Goal: Task Accomplishment & Management: Complete application form

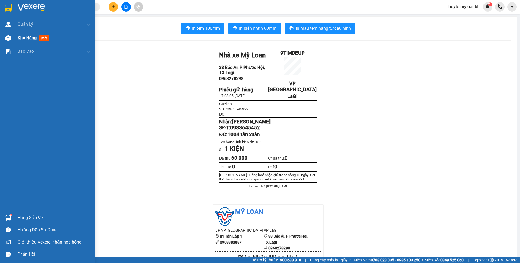
click at [32, 37] on span "Kho hàng" at bounding box center [27, 37] width 19 height 5
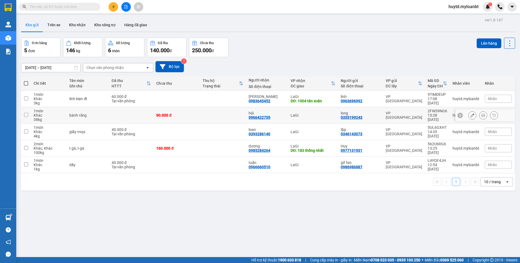
click at [142, 117] on td at bounding box center [131, 115] width 45 height 17
checkbox input "true"
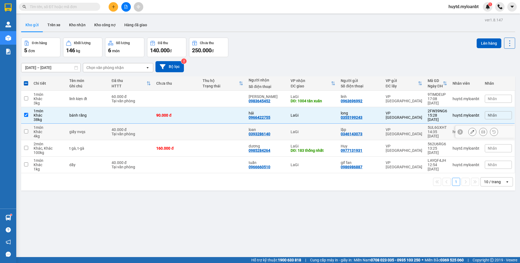
click at [141, 135] on div "Tại văn phòng" at bounding box center [131, 134] width 39 height 4
checkbox input "true"
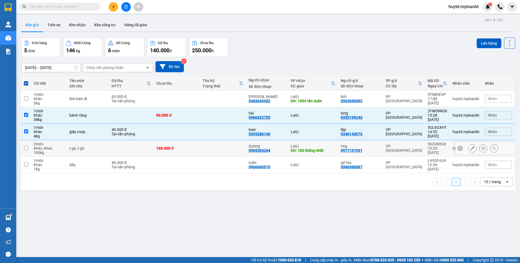
click at [141, 150] on td at bounding box center [131, 148] width 45 height 17
checkbox input "true"
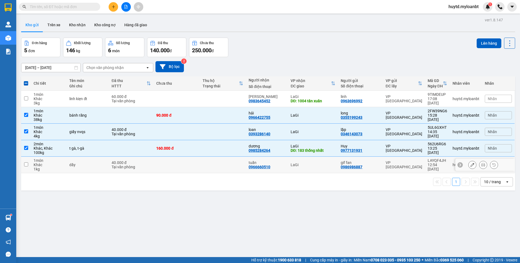
click at [147, 170] on td "40.000 đ Tại văn phòng" at bounding box center [131, 165] width 45 height 17
checkbox input "true"
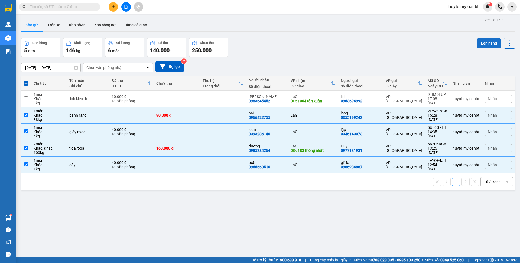
click at [480, 43] on button "Lên hàng" at bounding box center [489, 43] width 25 height 10
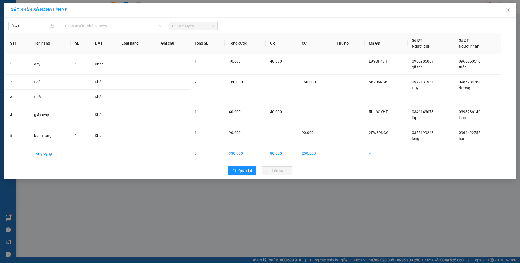
click at [94, 30] on div "Chọn tuyến - nhóm tuyến" at bounding box center [113, 26] width 103 height 9
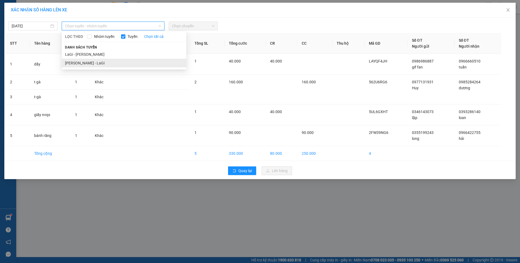
click at [113, 62] on li "[PERSON_NAME] - LaGi" at bounding box center [124, 63] width 125 height 9
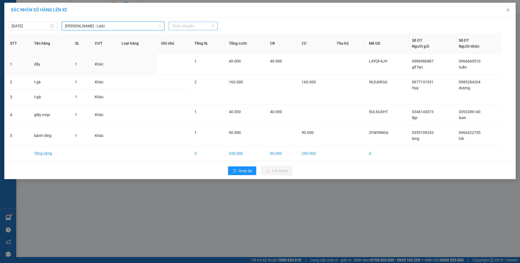
click at [197, 30] on div "Chọn chuyến" at bounding box center [193, 26] width 49 height 9
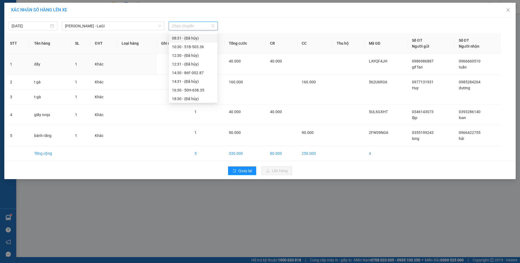
scroll to position [43, 0]
click at [200, 70] on div "16:30 - 50H-638.35" at bounding box center [193, 72] width 42 height 6
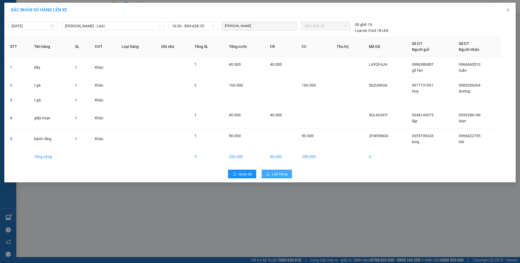
click at [282, 177] on span "Lên hàng" at bounding box center [280, 174] width 16 height 6
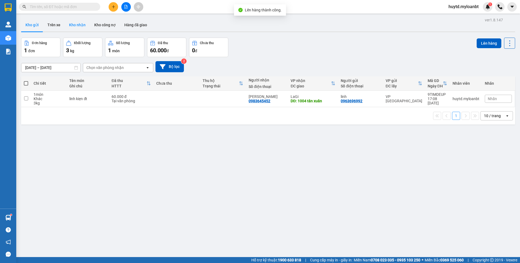
click at [67, 24] on button "Kho nhận" at bounding box center [77, 24] width 25 height 13
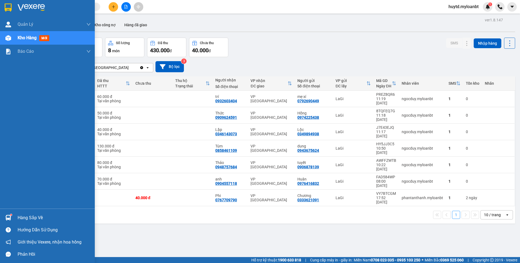
click at [36, 216] on div "Hàng sắp về" at bounding box center [54, 218] width 73 height 8
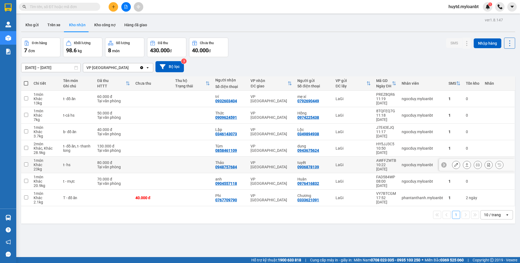
click at [172, 169] on section "Kết quả tìm kiếm ( 0 ) Bộ lọc No Data huytd.myloanbt 1 Quản [PERSON_NAME] lý gi…" at bounding box center [260, 131] width 520 height 263
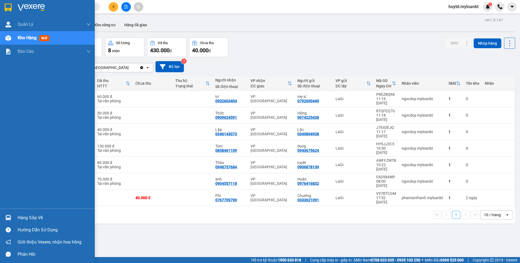
click at [32, 214] on div "Hàng sắp về" at bounding box center [54, 218] width 73 height 8
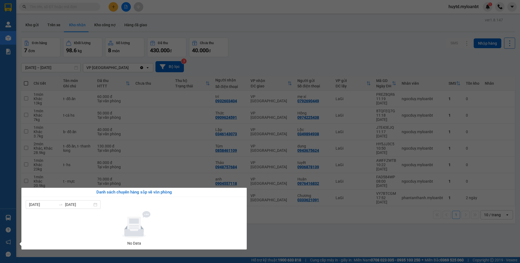
click at [149, 100] on section "Kết quả tìm kiếm ( 0 ) Bộ lọc No Data huytd.myloanbt 1 Quản [PERSON_NAME] lý gi…" at bounding box center [260, 131] width 520 height 263
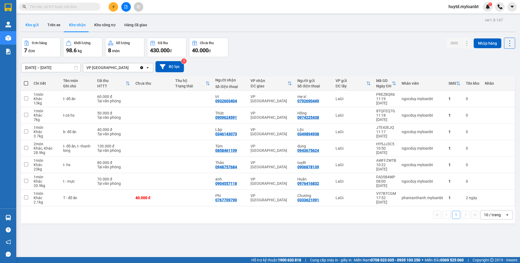
click at [34, 27] on button "Kho gửi" at bounding box center [32, 24] width 22 height 13
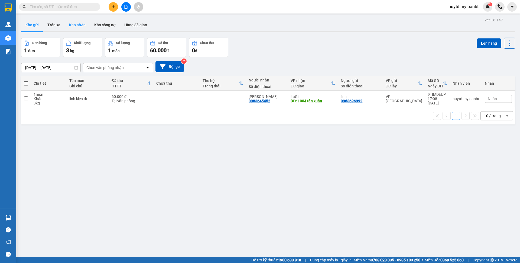
drag, startPoint x: 77, startPoint y: 26, endPoint x: 70, endPoint y: 25, distance: 6.8
click at [77, 26] on button "Kho nhận" at bounding box center [77, 24] width 25 height 13
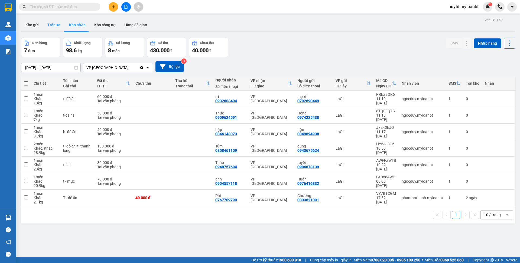
click at [53, 24] on button "Trên xe" at bounding box center [54, 24] width 22 height 13
type input "[DATE] – [DATE]"
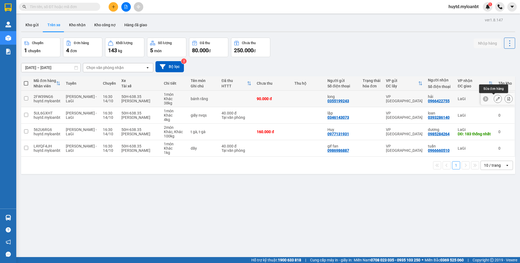
click at [496, 100] on icon at bounding box center [498, 99] width 4 height 4
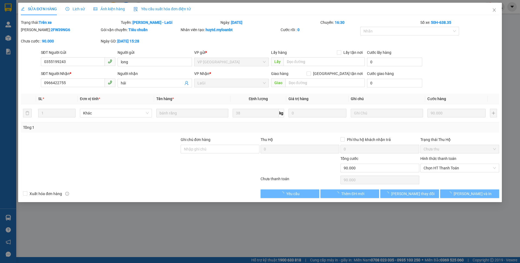
type input "0355199243"
type input "0966422755"
type input "0"
type input "90.000"
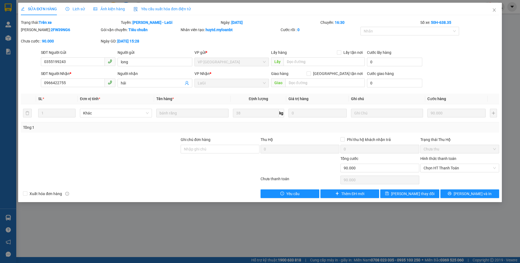
click at [188, 48] on div "[PERSON_NAME]: 2FW39NG6 Gói vận chuyển: Tiêu chuẩn Nhân viên tạo: huytd.myloanb…" at bounding box center [259, 38] width 479 height 23
click at [423, 30] on div at bounding box center [407, 31] width 91 height 6
click at [403, 21] on div "Chuyến: 16:30" at bounding box center [370, 22] width 100 height 6
click at [495, 11] on icon "close" at bounding box center [494, 10] width 4 height 4
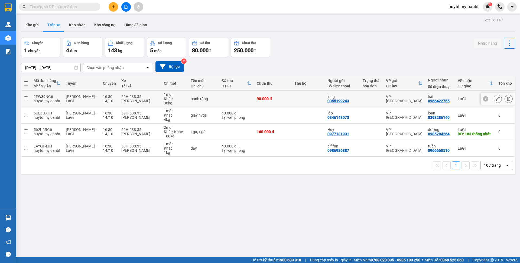
click at [25, 99] on input "checkbox" at bounding box center [26, 98] width 4 height 4
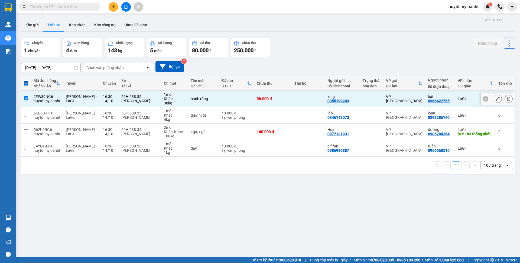
click at [27, 97] on input "checkbox" at bounding box center [26, 98] width 4 height 4
checkbox input "false"
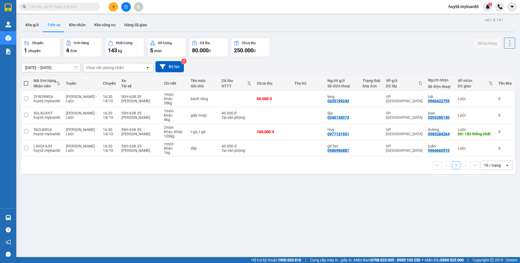
click at [56, 3] on span at bounding box center [59, 7] width 81 height 8
click at [57, 7] on input "text" at bounding box center [62, 7] width 64 height 6
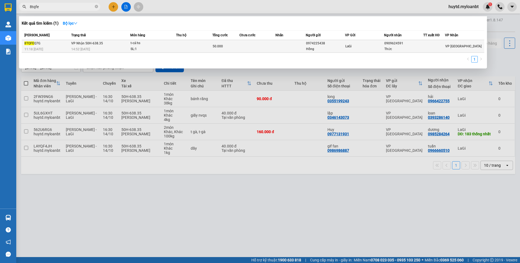
type input "8tqfe"
click at [148, 49] on div "SL: 1" at bounding box center [151, 49] width 41 height 6
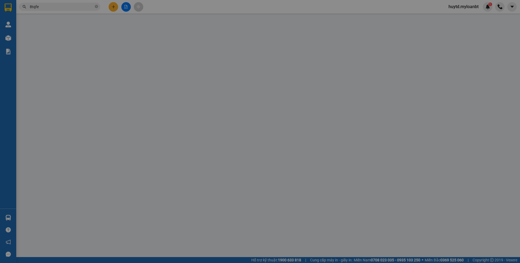
type input "0974225438"
type input "Hồng"
type input "0909624591"
type input "Thức"
type input "0"
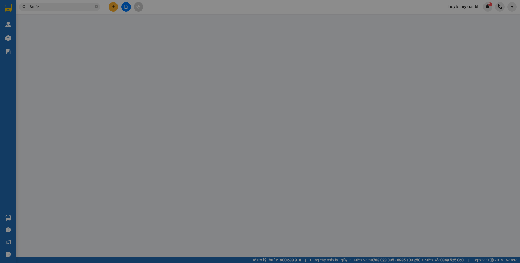
type input "50.000"
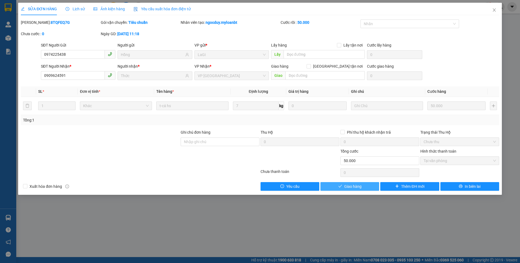
click at [359, 190] on button "Giao hàng" at bounding box center [349, 186] width 59 height 9
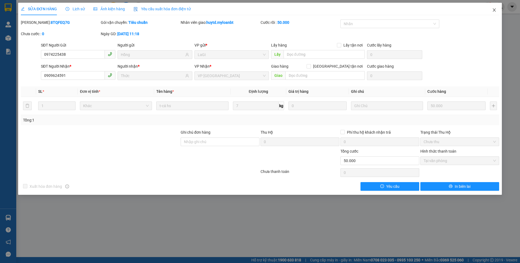
click at [499, 12] on span "Close" at bounding box center [494, 10] width 15 height 15
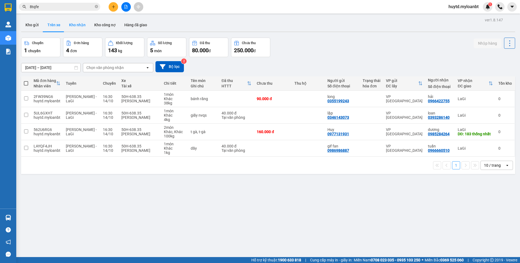
click at [83, 24] on button "Kho nhận" at bounding box center [77, 24] width 25 height 13
type input "[DATE] – [DATE]"
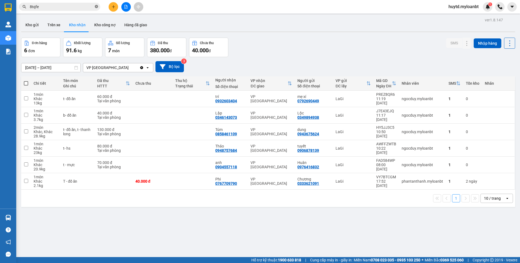
click at [96, 7] on icon "close-circle" at bounding box center [96, 6] width 3 height 3
click at [82, 7] on input "text" at bounding box center [62, 7] width 64 height 6
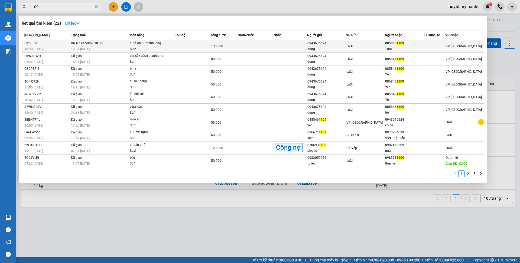
type input "1109"
click at [97, 46] on td "VP Nhận 50H-638.35 14:52 [DATE]" at bounding box center [100, 46] width 60 height 13
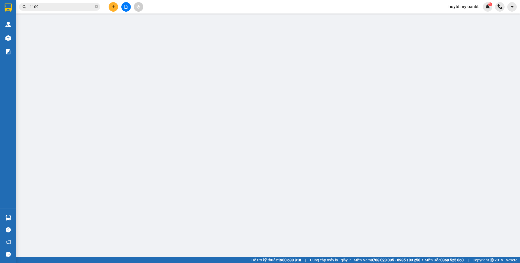
type input "0943675624"
type input "dung"
type input "0858461109"
type input "Túm"
type input "0"
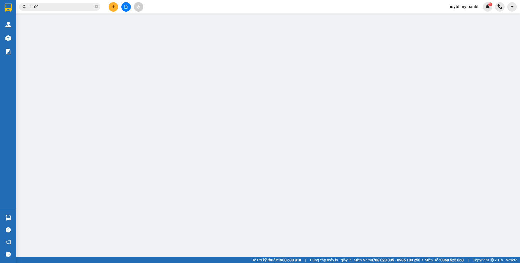
type input "130.000"
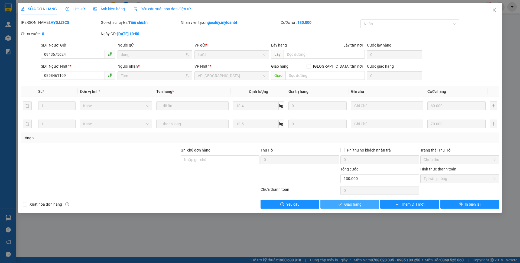
click at [361, 206] on span "Giao hàng" at bounding box center [352, 204] width 17 height 6
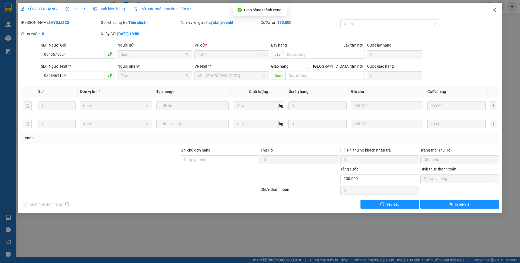
click at [494, 9] on icon "close" at bounding box center [494, 10] width 4 height 4
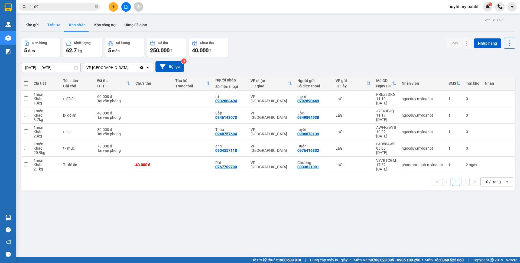
click at [50, 25] on button "Trên xe" at bounding box center [54, 24] width 22 height 13
type input "[DATE] – [DATE]"
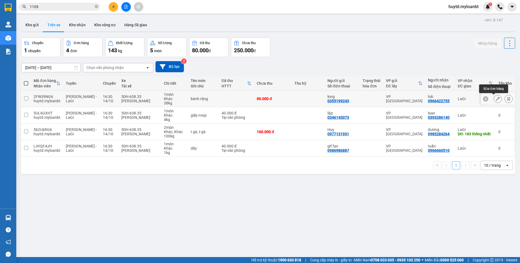
click at [496, 100] on icon at bounding box center [498, 99] width 4 height 4
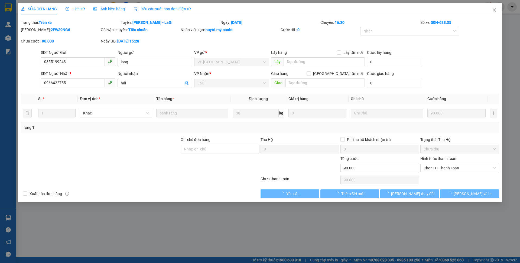
type input "0355199243"
type input "0966422755"
type input "0"
type input "90.000"
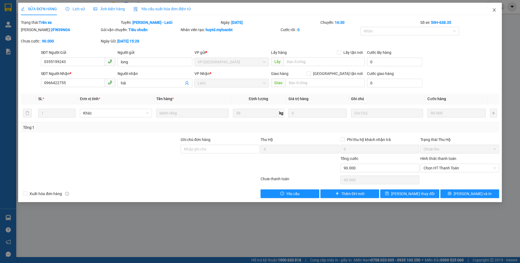
click at [496, 10] on span "Close" at bounding box center [494, 10] width 15 height 15
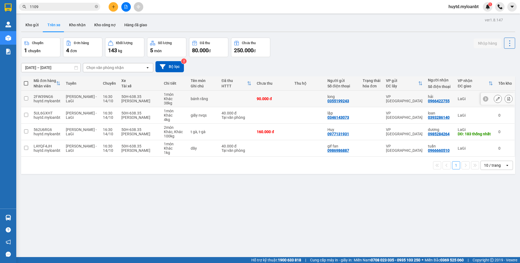
click at [25, 99] on input "checkbox" at bounding box center [26, 98] width 4 height 4
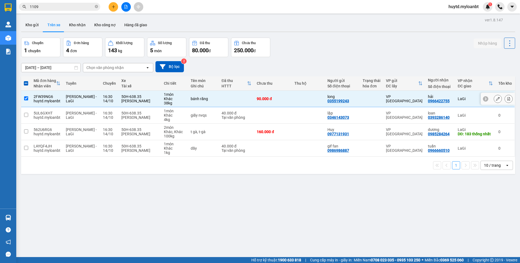
click at [76, 101] on div "[PERSON_NAME] - LaGi" at bounding box center [82, 99] width 32 height 9
checkbox input "false"
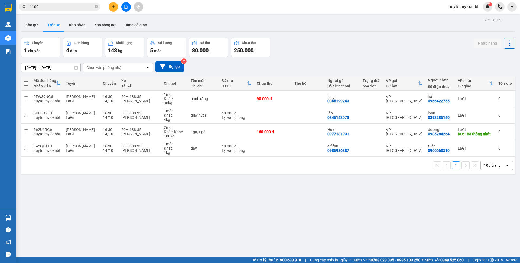
click at [109, 9] on button at bounding box center [113, 6] width 9 height 9
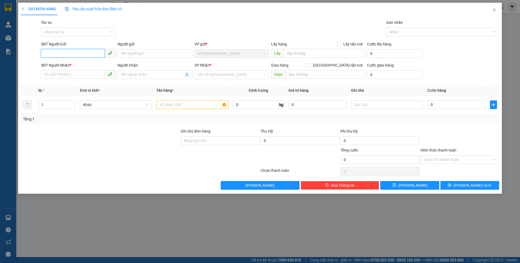
click at [77, 50] on input "SĐT Người Gửi" at bounding box center [73, 53] width 64 height 9
type input "0378642606"
click at [73, 64] on div "0378642606 - hảo" at bounding box center [78, 64] width 68 height 6
type input "hảo"
type input "0971856721"
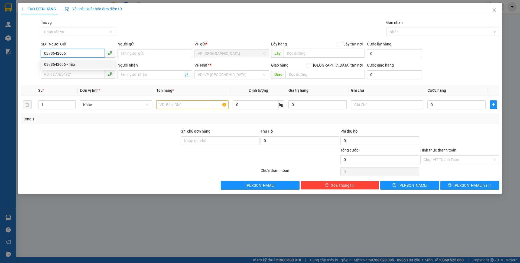
type input "huy"
type input "0378642606"
click at [143, 76] on input "huy" at bounding box center [152, 75] width 63 height 6
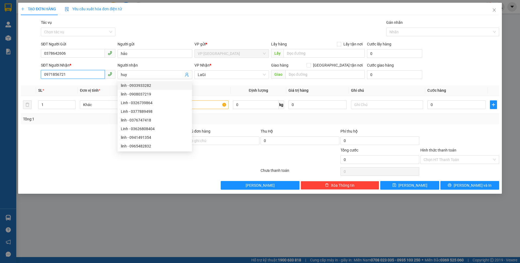
drag, startPoint x: 78, startPoint y: 74, endPoint x: 26, endPoint y: 77, distance: 52.6
click at [26, 77] on div "SĐT Người Nhận * 0971856721 Người nhận huy VP Nhận * LaGi Giao hàng [GEOGRAPHIC…" at bounding box center [259, 71] width 479 height 19
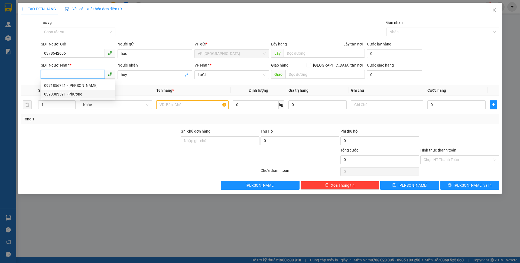
click at [94, 94] on div "0393383591 - Phượng" at bounding box center [78, 94] width 68 height 6
type input "0393383591"
type input "Phượng"
checkbox input "true"
type input "53 [PERSON_NAME]"
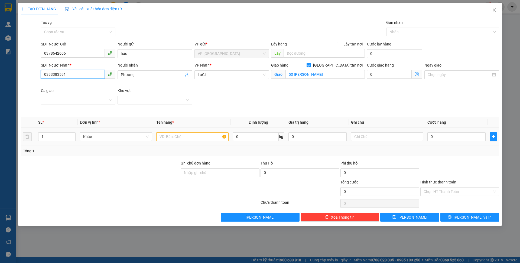
type input "0393383591"
click at [194, 137] on input "text" at bounding box center [192, 136] width 72 height 9
type input "t-đồ ăn"
click at [251, 129] on td "0 kg" at bounding box center [259, 137] width 56 height 18
click at [251, 136] on input "0" at bounding box center [256, 136] width 46 height 9
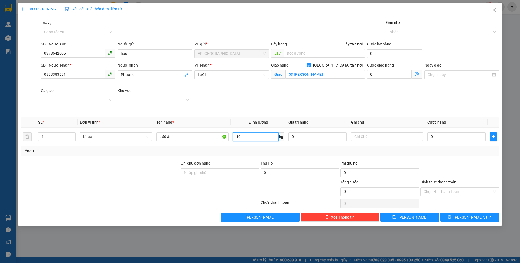
type input "10"
click at [314, 97] on div "SĐT Người Nhận * 0393383591 Người nhận Phượng VP Nhận * LaGi Giao hàng [GEOGRAP…" at bounding box center [270, 87] width 460 height 51
click at [453, 75] on input "Ngày giao" at bounding box center [459, 75] width 63 height 6
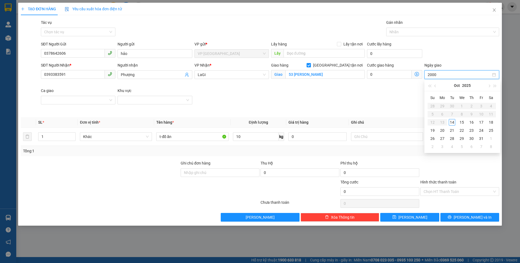
type input "20000"
click at [396, 94] on div "SĐT Người Nhận * 0393383591 Người nhận Phượng VP Nhận * LaGi Giao hàng [GEOGRAP…" at bounding box center [270, 87] width 460 height 51
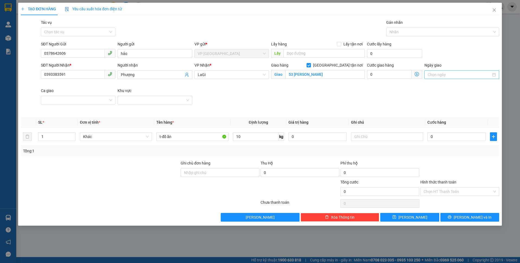
click at [439, 73] on input "Ngày giao" at bounding box center [459, 75] width 63 height 6
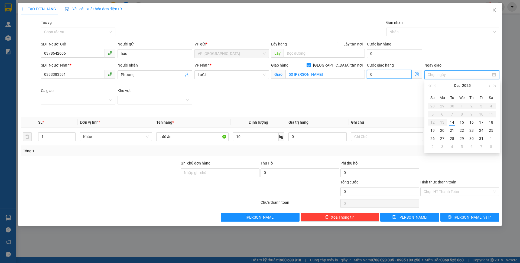
click at [388, 77] on input "0" at bounding box center [389, 74] width 45 height 9
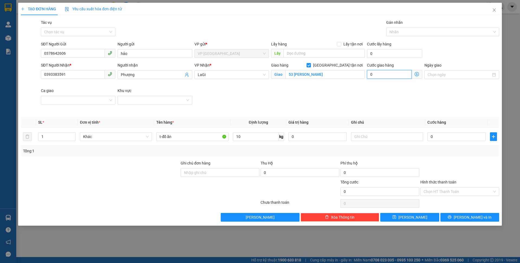
type input "2"
type input "20"
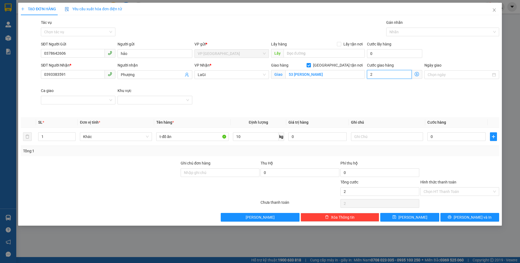
type input "20"
type input "200"
type input "2.000"
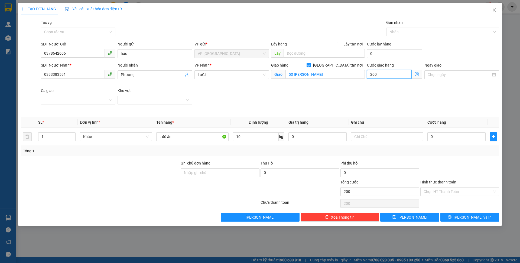
type input "2.000"
type input "20.000"
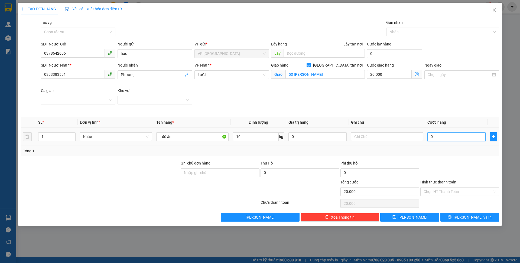
click at [447, 137] on input "0" at bounding box center [456, 136] width 58 height 9
type input "5"
type input "20.005"
type input "50"
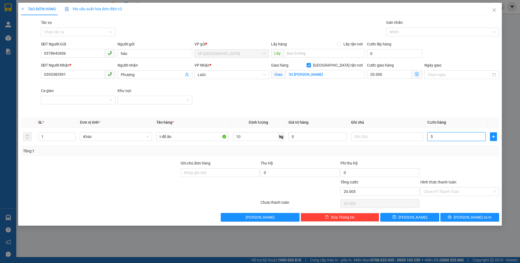
type input "20.050"
type input "500"
type input "20.500"
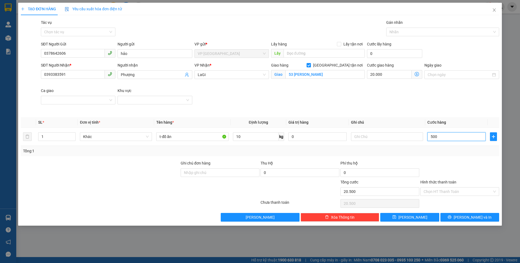
type input "5.000"
type input "25.000"
type input "50.000"
type input "70.000"
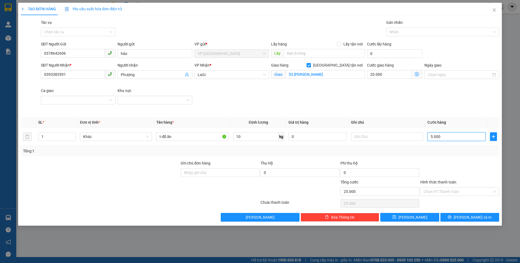
type input "70.000"
type input "50.000"
drag, startPoint x: 392, startPoint y: 74, endPoint x: 350, endPoint y: 73, distance: 42.3
click at [350, 73] on div "SĐT Người Nhận * 0393383591 Người nhận Phượng VP Nhận * LaGi Giao hàng [GEOGRAP…" at bounding box center [270, 87] width 460 height 51
click at [394, 76] on input "20.000" at bounding box center [389, 74] width 45 height 9
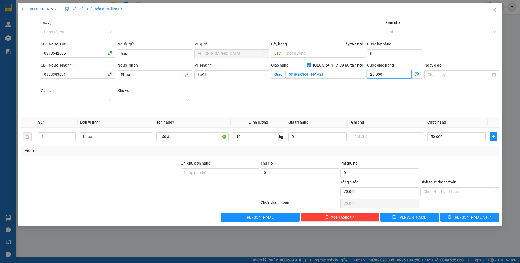
type input "52.000"
type input "2.000"
type input "50.200"
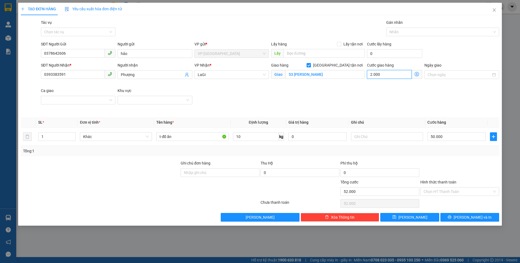
type input "200"
type input "50.020"
type input "20"
type input "50.002"
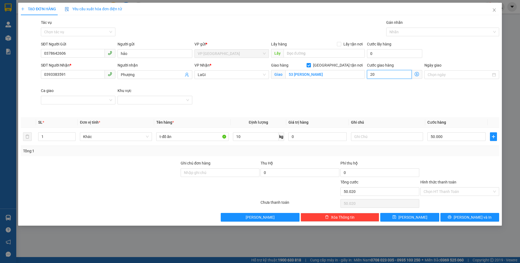
type input "50.002"
type input "2"
type input "50.000"
type input "0"
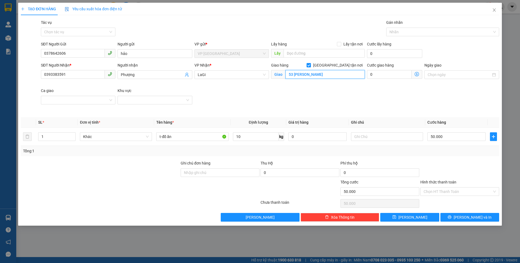
drag, startPoint x: 341, startPoint y: 76, endPoint x: 285, endPoint y: 76, distance: 55.8
click at [285, 76] on input "53 [PERSON_NAME]" at bounding box center [324, 74] width 79 height 9
click at [340, 75] on input "53 [PERSON_NAME]" at bounding box center [324, 74] width 79 height 9
type input "5"
click at [494, 8] on icon "close" at bounding box center [494, 10] width 4 height 4
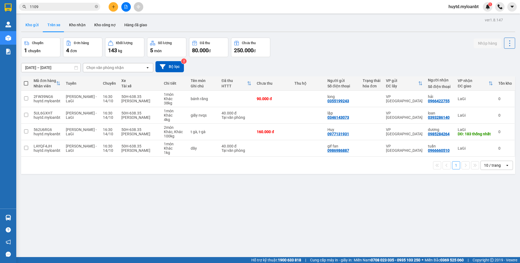
click at [36, 24] on button "Kho gửi" at bounding box center [32, 24] width 22 height 13
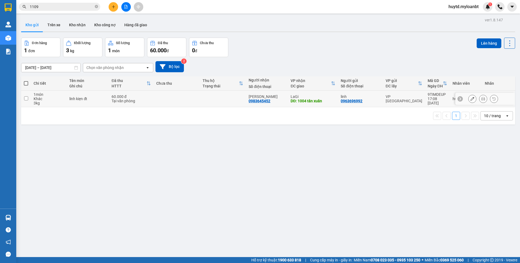
click at [470, 100] on icon at bounding box center [472, 99] width 4 height 4
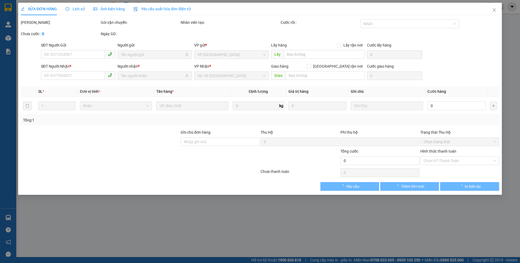
type input "0963696992"
type input "0983645452"
type input "1004 tân xuân"
type input "0"
type input "60.000"
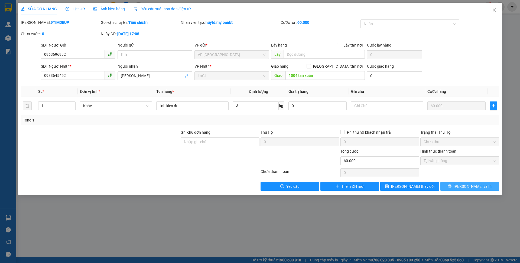
click at [463, 186] on button "[PERSON_NAME] và In" at bounding box center [469, 186] width 59 height 9
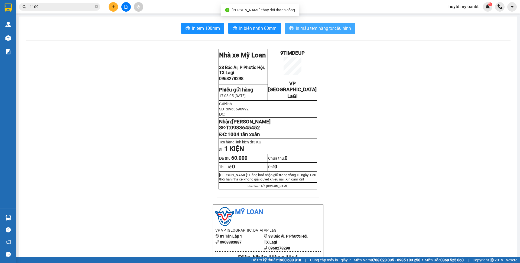
click at [296, 31] on span "In mẫu tem hàng tự cấu hình" at bounding box center [323, 28] width 55 height 7
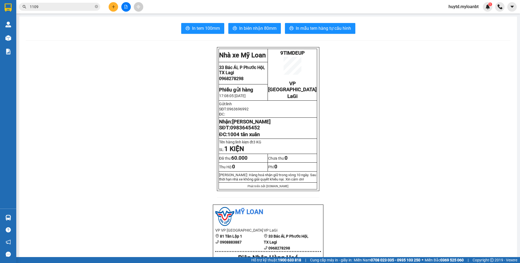
click at [74, 4] on input "1109" at bounding box center [62, 7] width 64 height 6
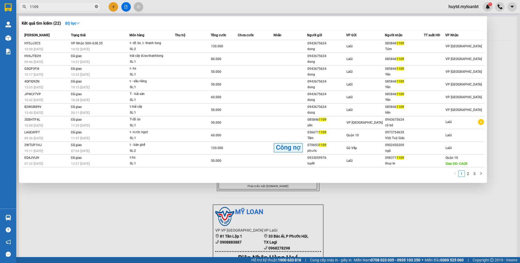
click at [97, 8] on icon "close-circle" at bounding box center [96, 6] width 3 height 3
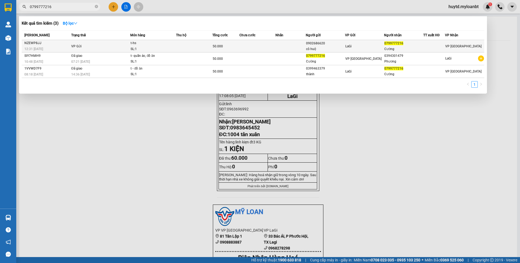
type input "0799777216"
click at [185, 47] on td at bounding box center [194, 46] width 36 height 12
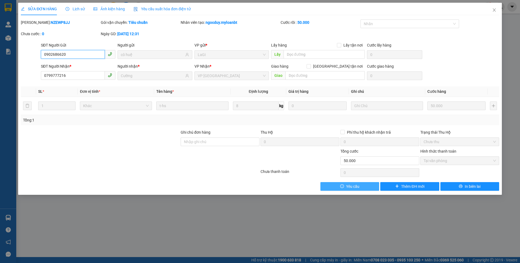
type input "0902686620"
type input "cô huệ"
type input "0799777216"
type input "Cường"
type input "0"
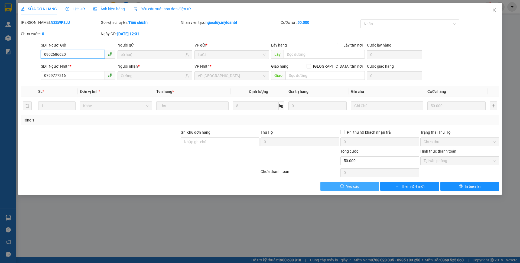
type input "50.000"
click at [76, 58] on input "0902686620" at bounding box center [73, 54] width 64 height 9
click at [495, 11] on icon "close" at bounding box center [494, 10] width 4 height 4
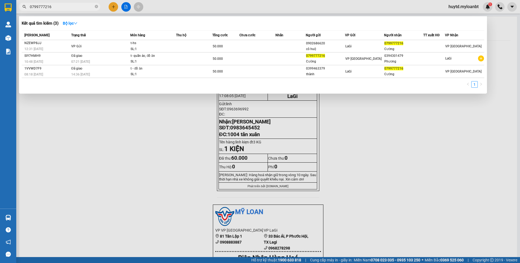
click at [72, 8] on input "0799777216" at bounding box center [62, 7] width 64 height 6
click at [146, 129] on div at bounding box center [260, 131] width 520 height 263
click at [96, 8] on span at bounding box center [96, 6] width 3 height 5
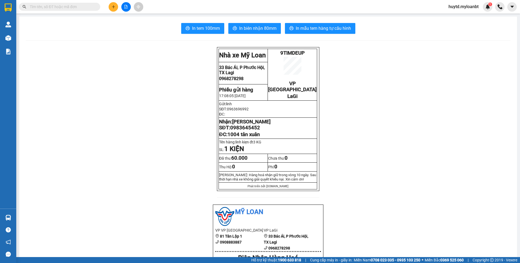
click at [39, 3] on span at bounding box center [59, 7] width 81 height 8
click at [42, 5] on input "text" at bounding box center [62, 7] width 64 height 6
click at [84, 9] on input "text" at bounding box center [62, 7] width 64 height 6
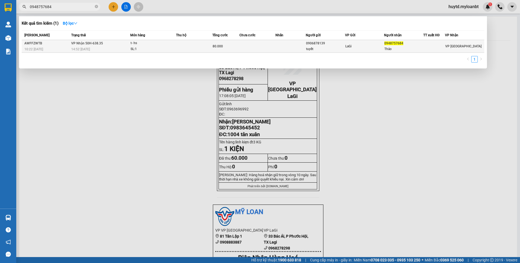
type input "0948757684"
click at [235, 46] on div "80.000" at bounding box center [226, 46] width 27 height 6
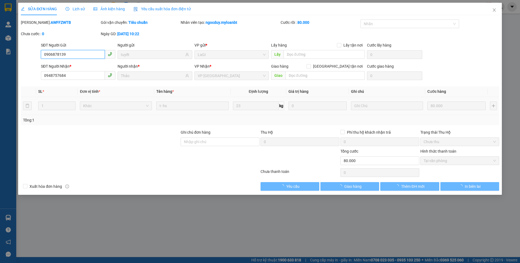
type input "0906878139"
type input "tuyết"
type input "0948757684"
type input "Thảo"
type input "0"
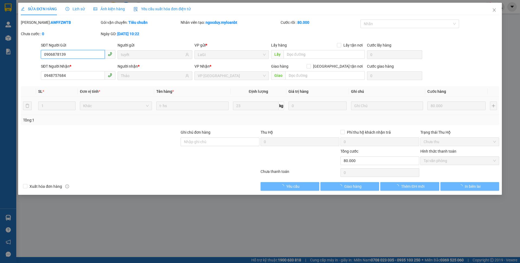
type input "80.000"
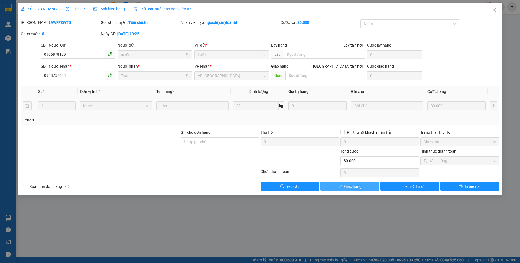
click at [353, 186] on span "Giao hàng" at bounding box center [352, 187] width 17 height 6
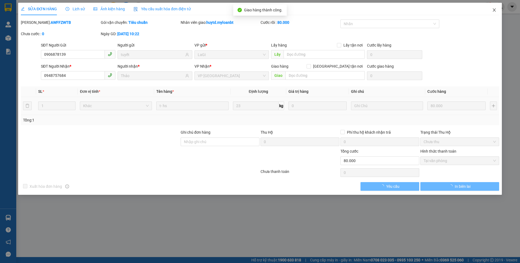
click at [494, 10] on icon "close" at bounding box center [494, 9] width 3 height 3
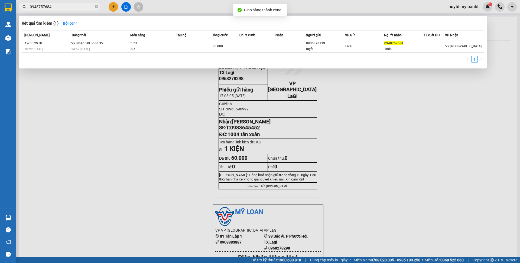
drag, startPoint x: 73, startPoint y: 9, endPoint x: 9, endPoint y: 11, distance: 63.9
click at [9, 11] on section "Kết quả tìm kiếm ( 1 ) Bộ lọc Mã ĐH Trạng thái Món hàng Thu hộ Tổng cước Chưa c…" at bounding box center [260, 131] width 520 height 263
click at [97, 5] on icon "close-circle" at bounding box center [96, 6] width 3 height 3
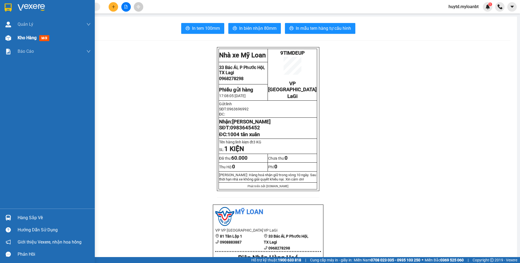
click at [30, 43] on div "Kho hàng mới" at bounding box center [54, 38] width 73 height 14
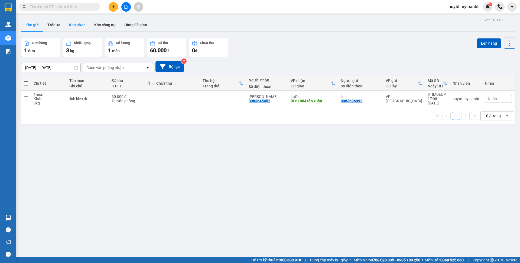
click at [79, 25] on button "Kho nhận" at bounding box center [77, 24] width 25 height 13
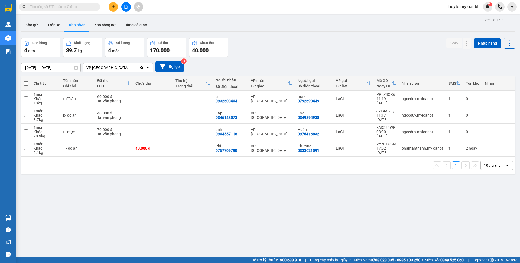
click at [70, 5] on input "text" at bounding box center [62, 7] width 64 height 6
click at [58, 5] on input "text" at bounding box center [62, 7] width 64 height 6
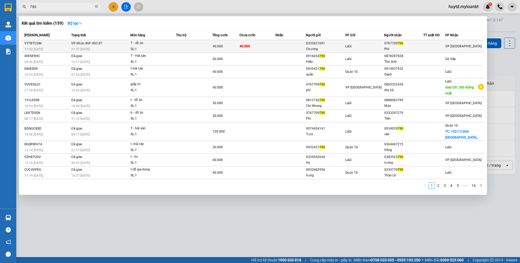
type input "790"
click at [130, 42] on td "T - đồ ăn SL: 1" at bounding box center [153, 46] width 46 height 13
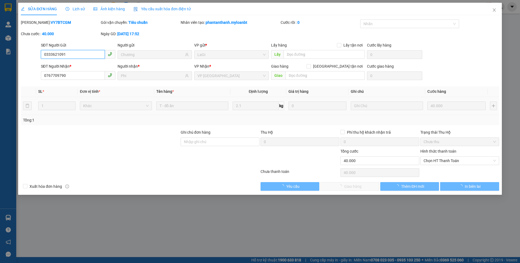
type input "0333621091"
type input "Chương"
type input "0767709790"
type input "Phi"
type input "0"
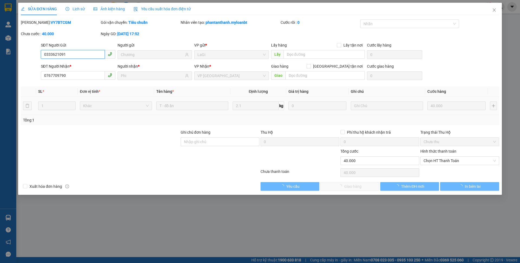
type input "40.000"
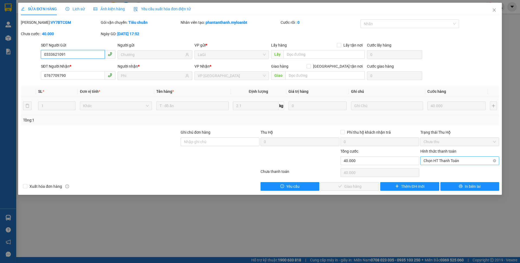
click at [456, 160] on span "Chọn HT Thanh Toán" at bounding box center [460, 161] width 72 height 8
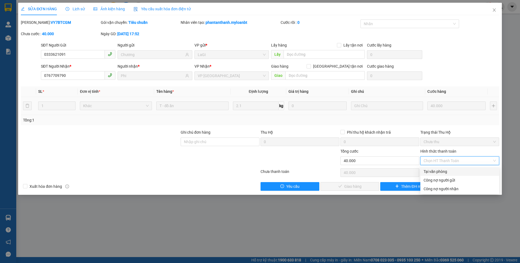
click at [440, 170] on div "Tại văn phòng" at bounding box center [460, 172] width 72 height 6
type input "0"
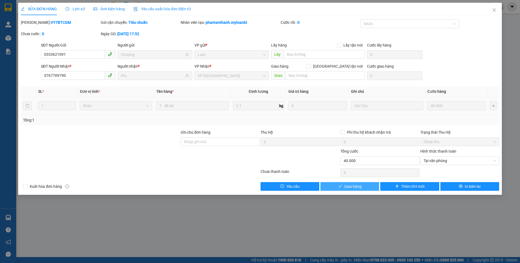
click at [368, 187] on button "Giao hàng" at bounding box center [349, 186] width 59 height 9
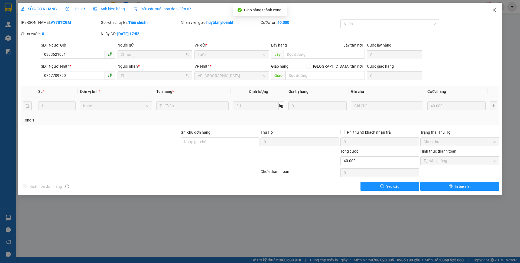
click at [496, 12] on icon "close" at bounding box center [494, 10] width 4 height 4
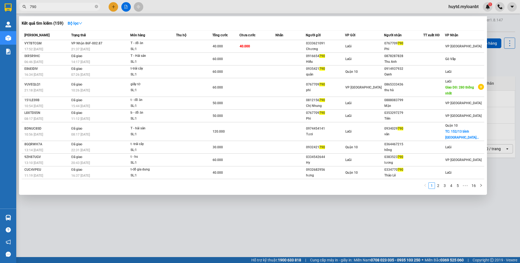
click at [94, 6] on span "790" at bounding box center [59, 7] width 81 height 8
click at [95, 7] on icon "close-circle" at bounding box center [96, 6] width 3 height 3
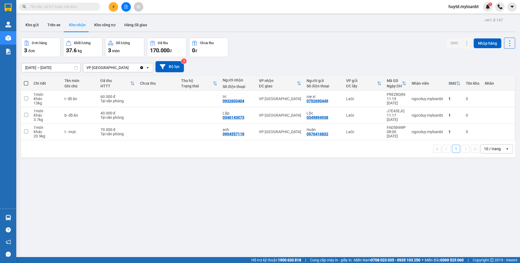
click at [71, 9] on input "text" at bounding box center [62, 7] width 64 height 6
click at [66, 7] on input "text" at bounding box center [62, 7] width 64 height 6
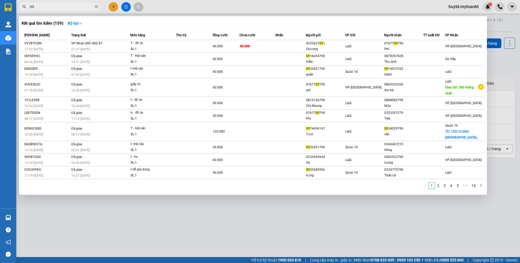
type input "0"
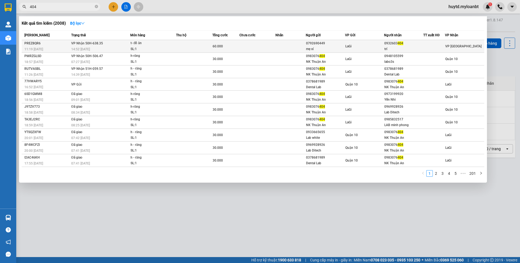
type input "404"
click at [149, 45] on div "t- đồ ăn" at bounding box center [151, 43] width 41 height 6
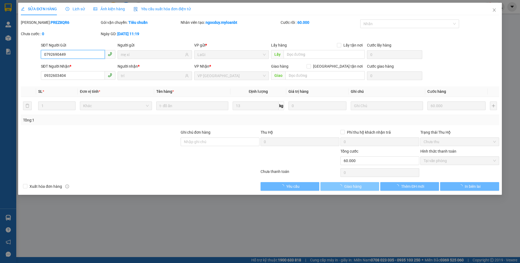
type input "0792690449"
type input "mẹ xí"
type input "0932603404"
type input "trí"
type input "0"
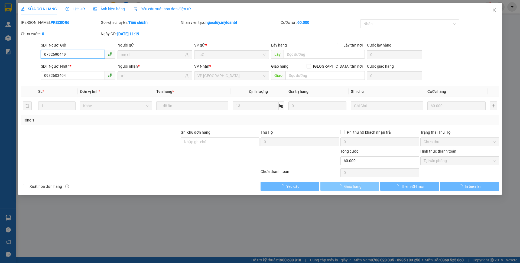
type input "60.000"
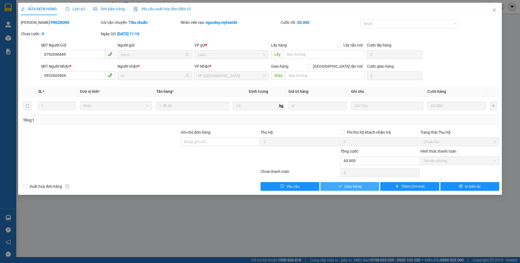
click at [360, 186] on span "Giao hàng" at bounding box center [352, 187] width 17 height 6
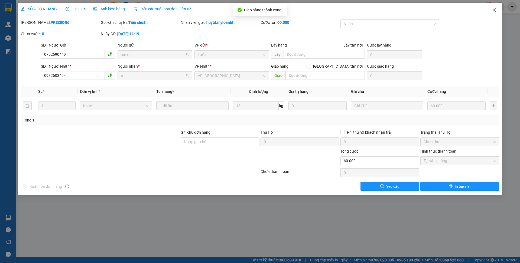
click at [494, 11] on icon "close" at bounding box center [494, 10] width 4 height 4
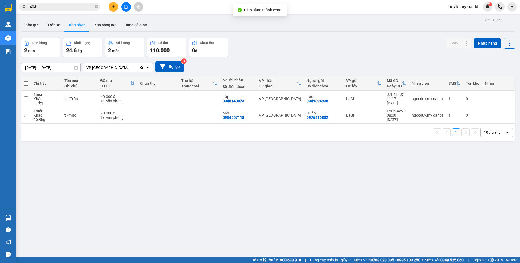
click at [60, 7] on input "404" at bounding box center [62, 7] width 64 height 6
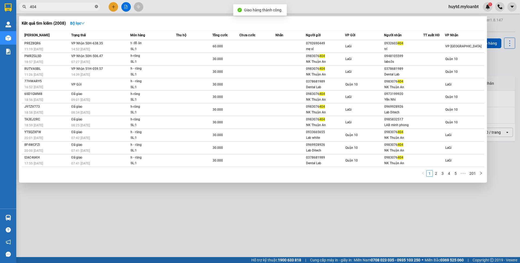
click at [95, 6] on icon "close-circle" at bounding box center [96, 6] width 3 height 3
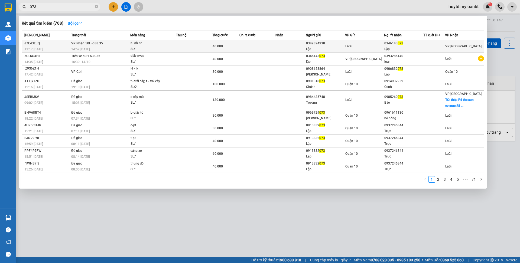
type input "073"
click at [195, 48] on td at bounding box center [194, 46] width 36 height 13
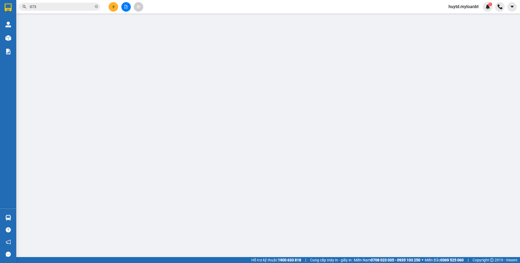
type input "0349894938"
type input "Lộc"
type input "0346143073"
type input "Lập"
type input "0"
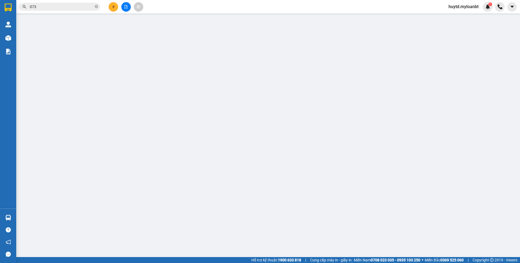
type input "40.000"
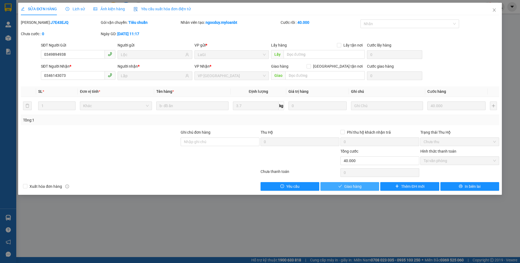
click at [351, 188] on span "Giao hàng" at bounding box center [352, 187] width 17 height 6
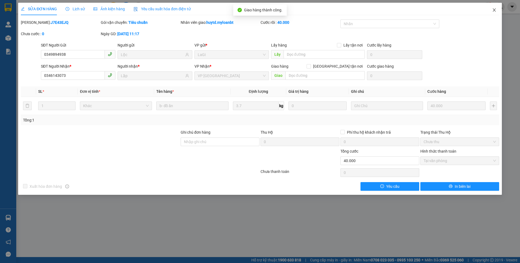
click at [494, 11] on icon "close" at bounding box center [494, 9] width 3 height 3
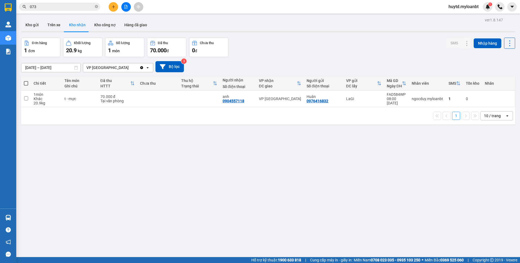
click at [72, 6] on input "073" at bounding box center [62, 7] width 64 height 6
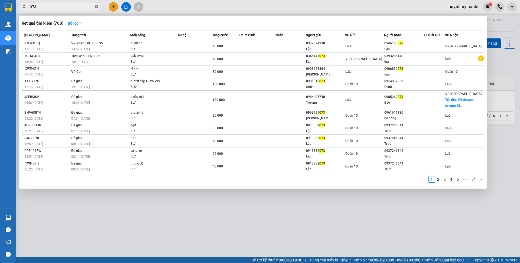
click at [95, 5] on icon "close-circle" at bounding box center [96, 6] width 3 height 3
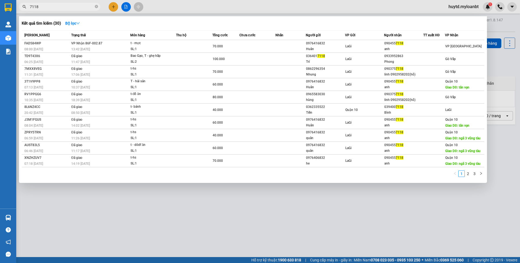
type input "7118"
click at [178, 47] on td at bounding box center [194, 46] width 36 height 13
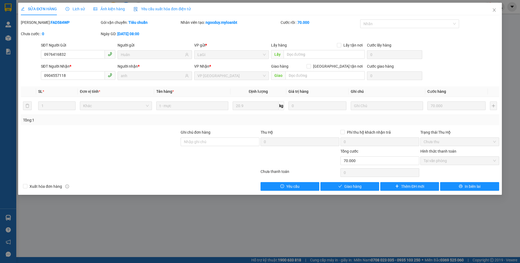
type input "0976416832"
type input "Huân"
type input "0904557118"
type input "anh"
type input "0"
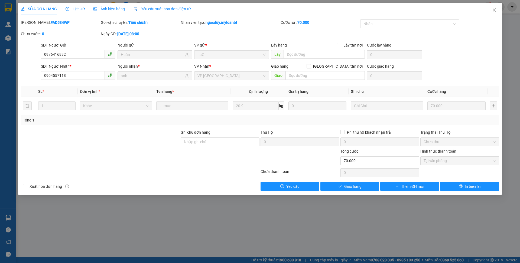
type input "70.000"
click at [346, 186] on span "Giao hàng" at bounding box center [352, 187] width 17 height 6
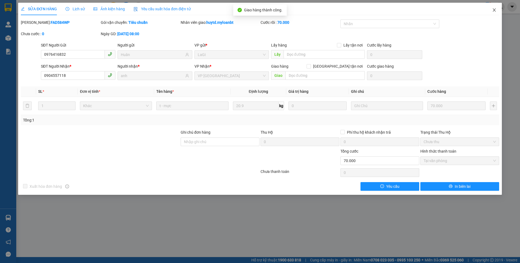
click at [493, 9] on icon "close" at bounding box center [494, 9] width 3 height 3
